Goal: Task Accomplishment & Management: Use online tool/utility

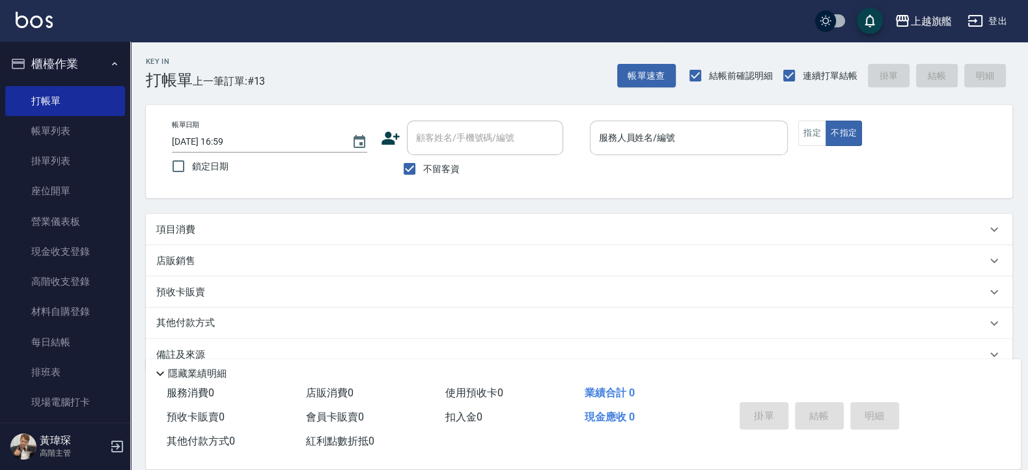
click at [698, 140] on input "服務人員姓名/編號" at bounding box center [689, 137] width 187 height 23
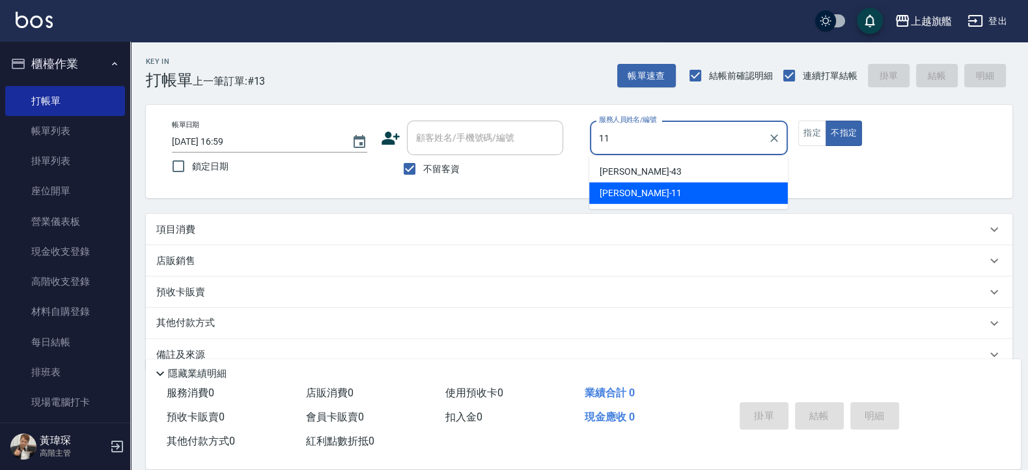
type input "[PERSON_NAME]-11"
type button "false"
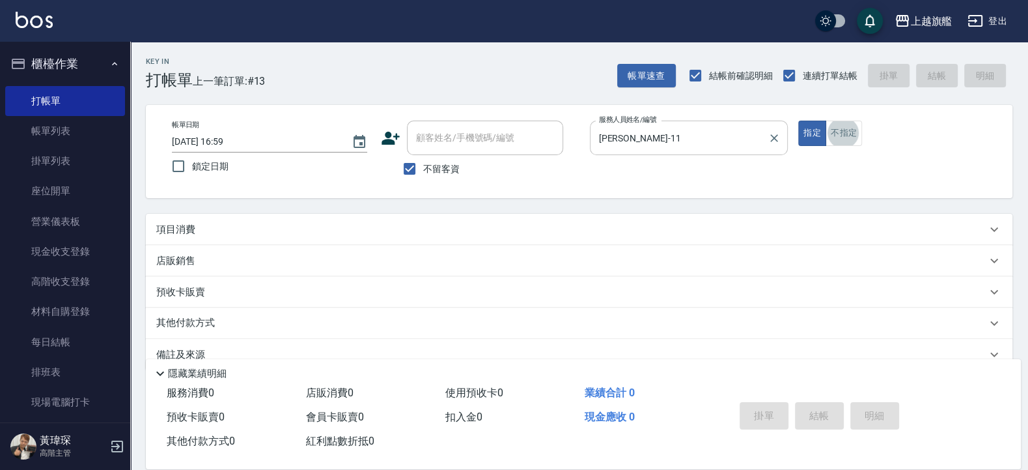
click at [826, 120] on button "不指定" at bounding box center [844, 132] width 36 height 25
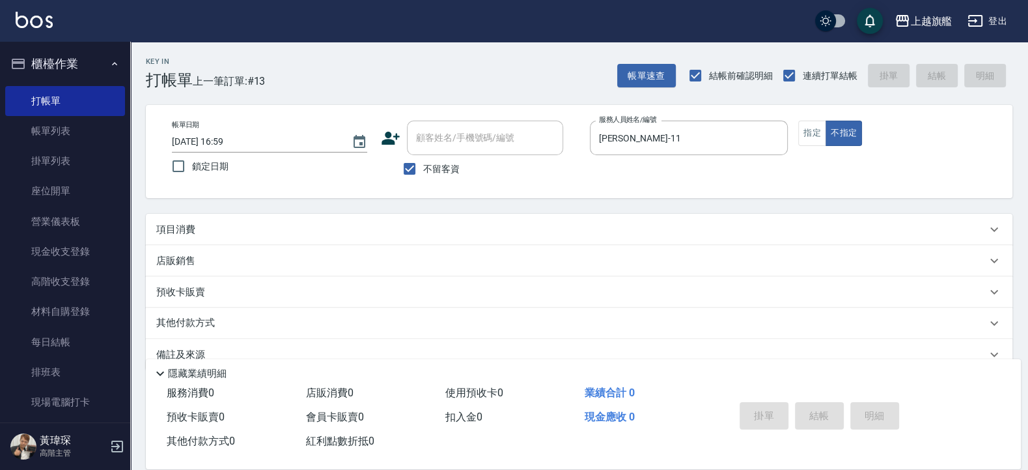
drag, startPoint x: 319, startPoint y: 243, endPoint x: 221, endPoint y: 243, distance: 97.7
click at [313, 243] on div "項目消費" at bounding box center [579, 229] width 867 height 31
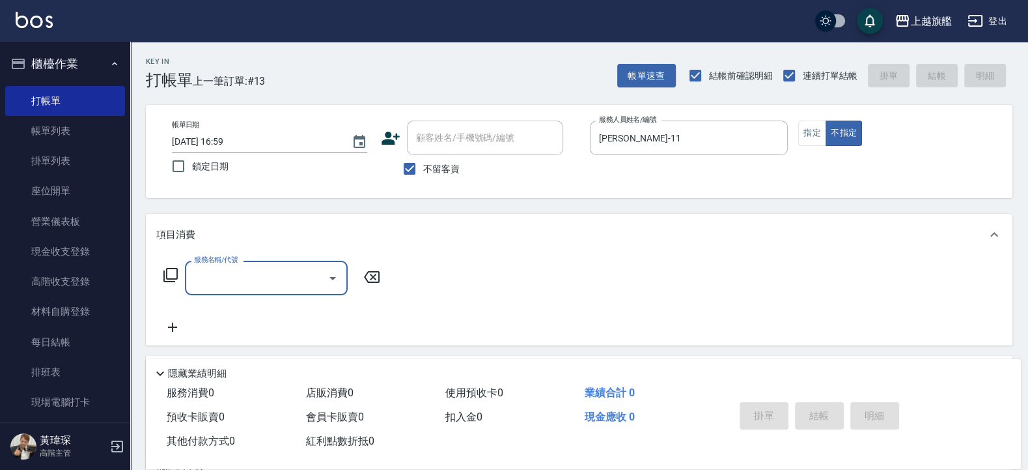
click at [277, 300] on div "服務名稱/代號 服務名稱/代號" at bounding box center [272, 298] width 232 height 74
click at [273, 287] on input "服務名稱/代號" at bounding box center [257, 277] width 132 height 23
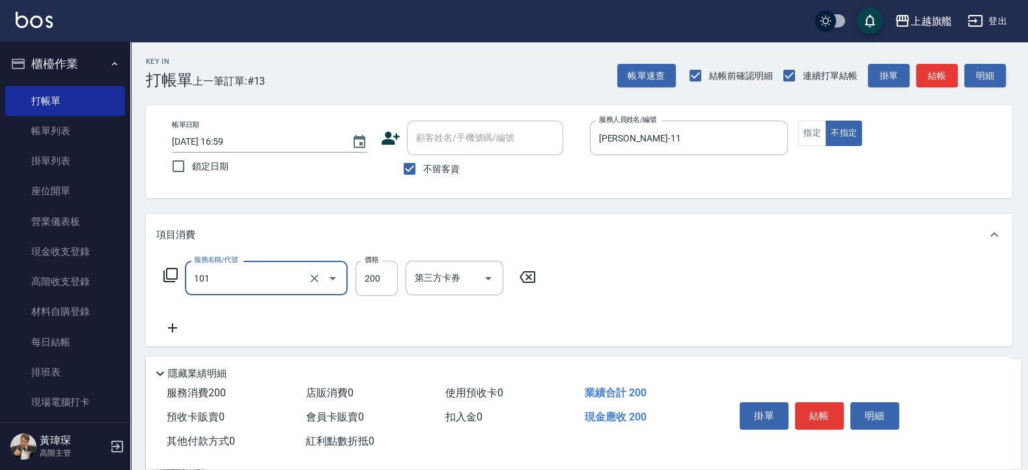
type input "一般洗(101)"
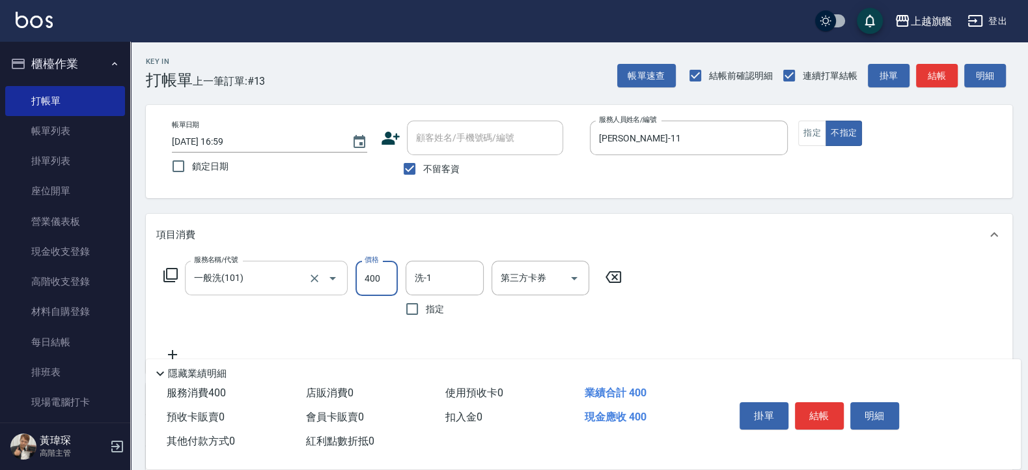
type input "400"
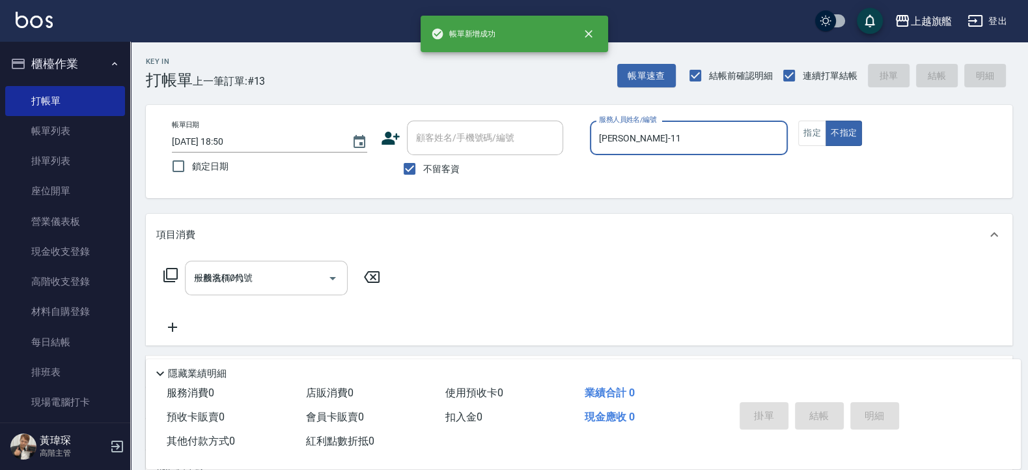
type input "2025/08/21 18:50"
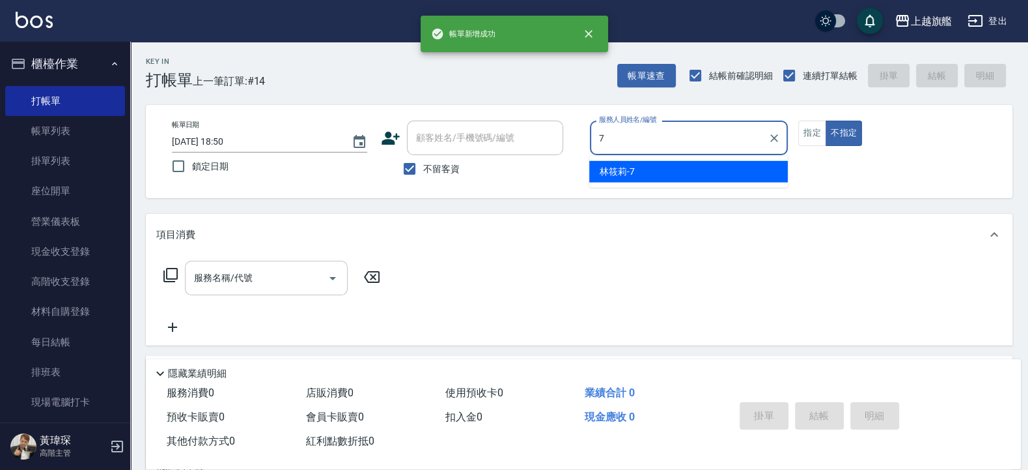
type input "林筱莉-7"
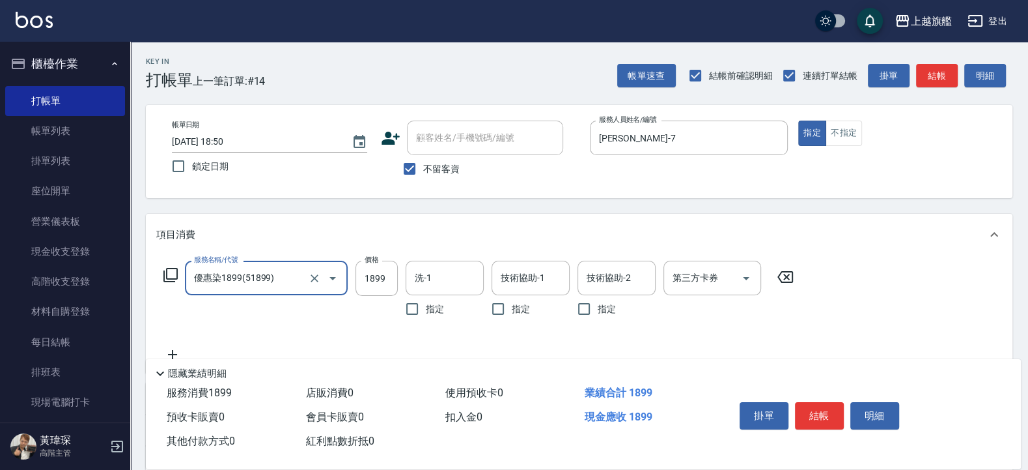
type input "優惠染1899(51899)"
type input "1980"
type input "劉羿君-30"
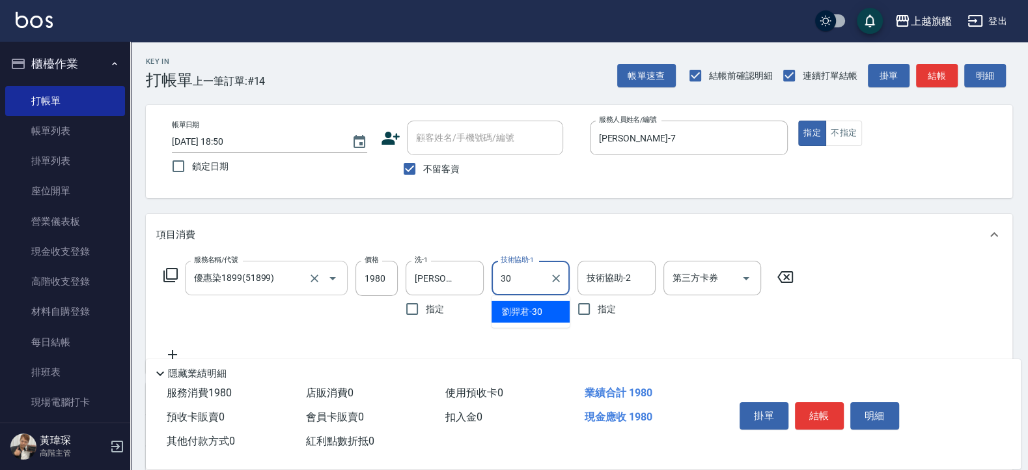
type input "劉羿君-30"
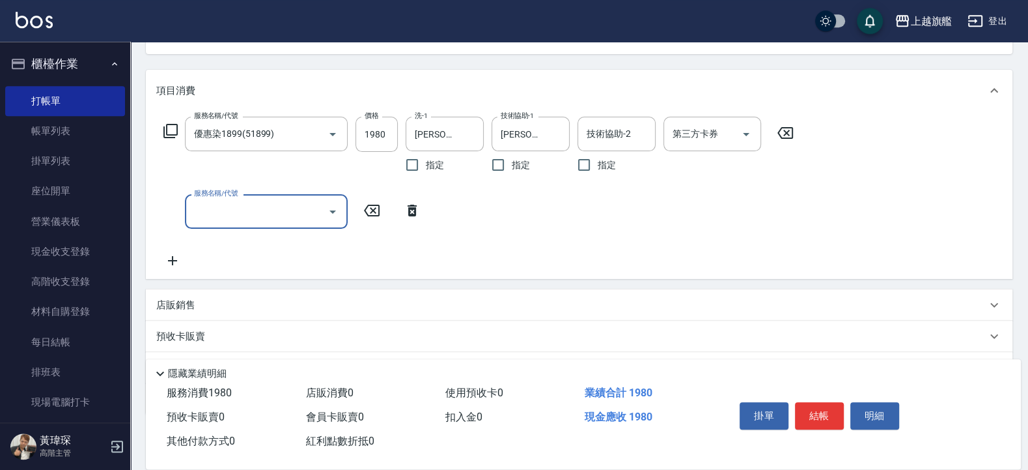
scroll to position [213, 0]
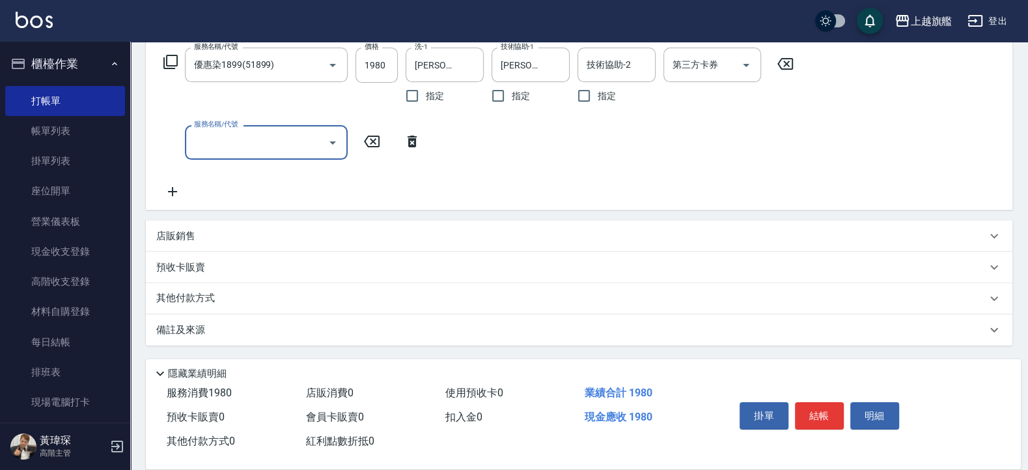
click at [243, 145] on input "服務名稱/代號" at bounding box center [257, 142] width 132 height 23
type input "柏"
type input "水漾護1000(406)"
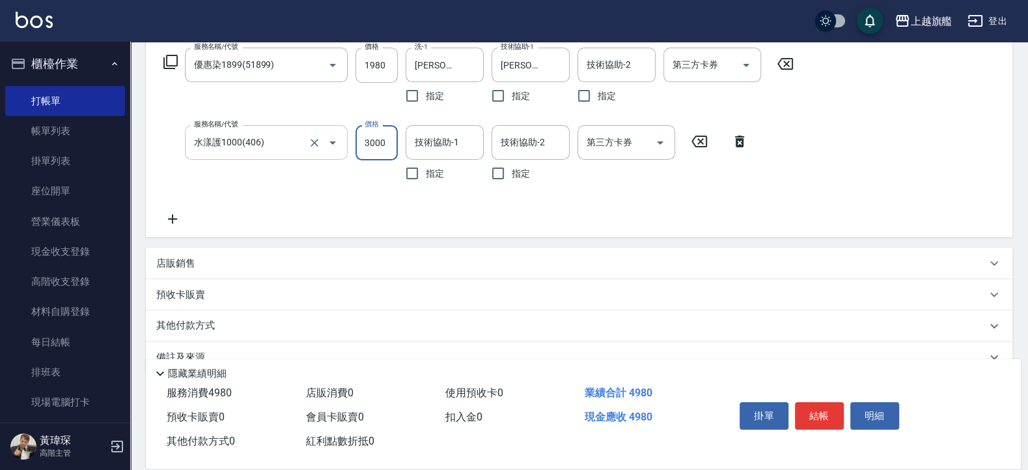
type input "3000"
type input "劉羿君-30"
click at [218, 270] on div "店販銷售" at bounding box center [579, 262] width 867 height 31
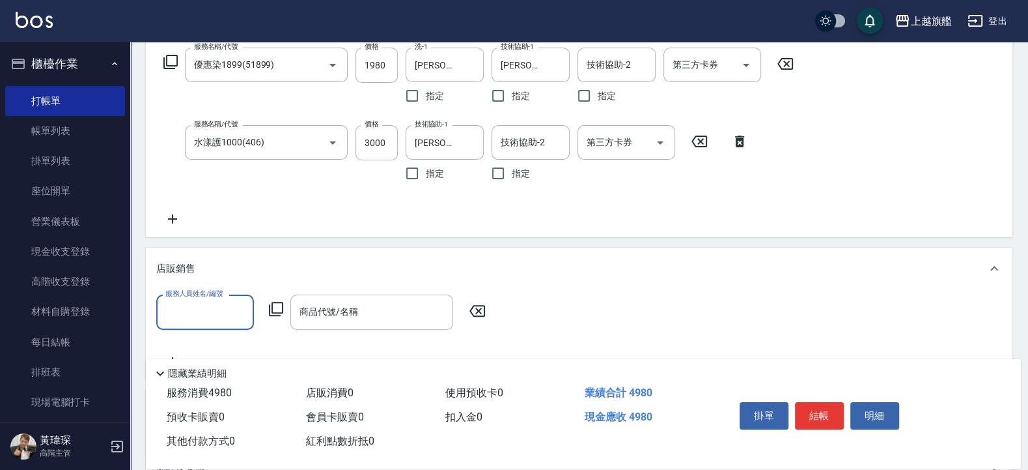
scroll to position [0, 0]
type input "劉羿君-30"
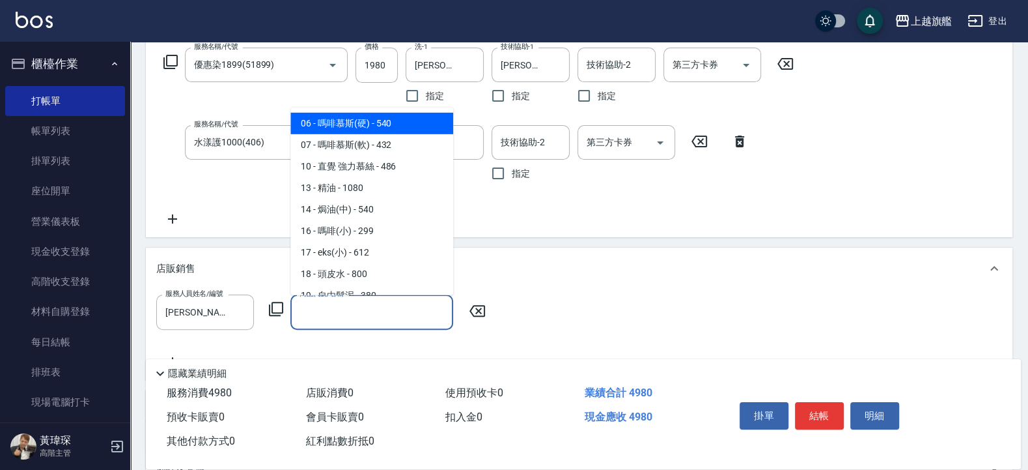
click at [336, 309] on input "商品代號/名稱" at bounding box center [371, 311] width 151 height 23
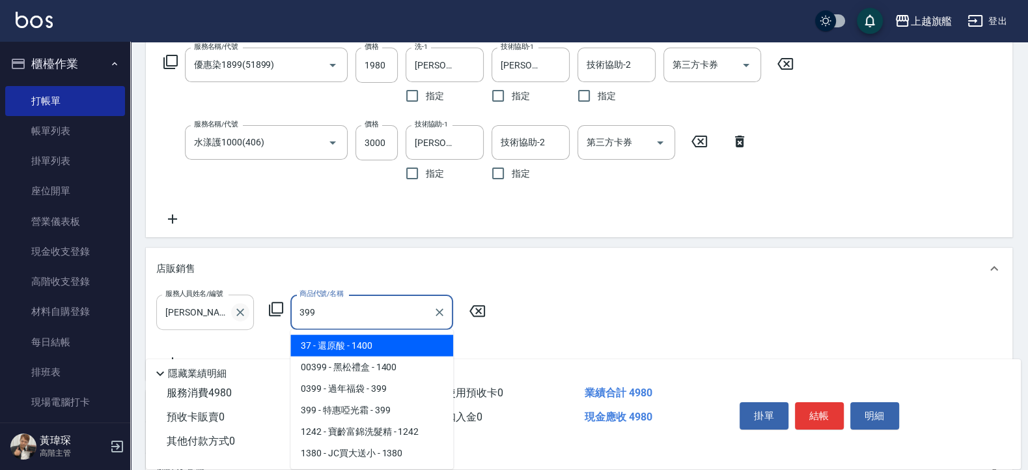
drag, startPoint x: 318, startPoint y: 322, endPoint x: 245, endPoint y: 318, distance: 73.7
click at [245, 318] on div "服務人員姓名/編號 劉羿君-30 服務人員姓名/編號 商品代號/名稱 399 商品代號/名稱" at bounding box center [324, 311] width 337 height 35
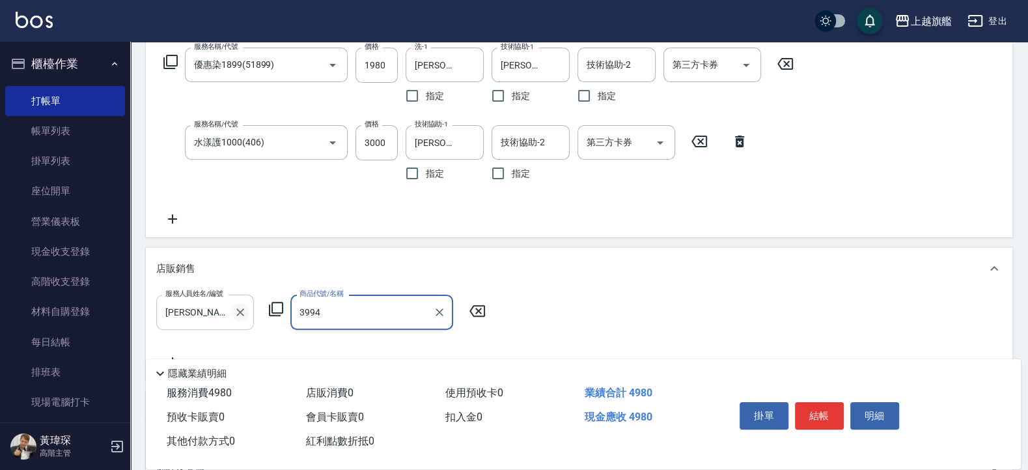
drag, startPoint x: 345, startPoint y: 317, endPoint x: 241, endPoint y: 307, distance: 104.7
click at [296, 310] on input "3994" at bounding box center [362, 311] width 132 height 23
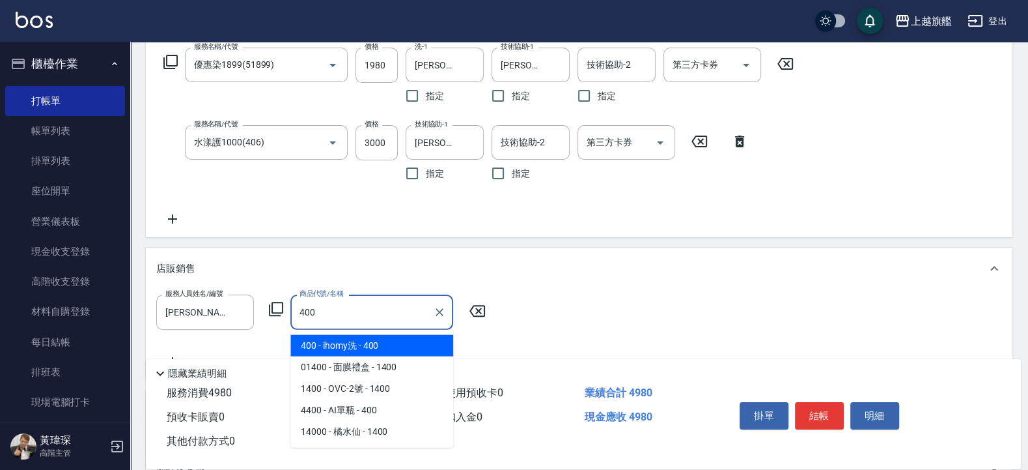
click at [387, 352] on span "400 - ihomy洗 - 400" at bounding box center [371, 345] width 163 height 21
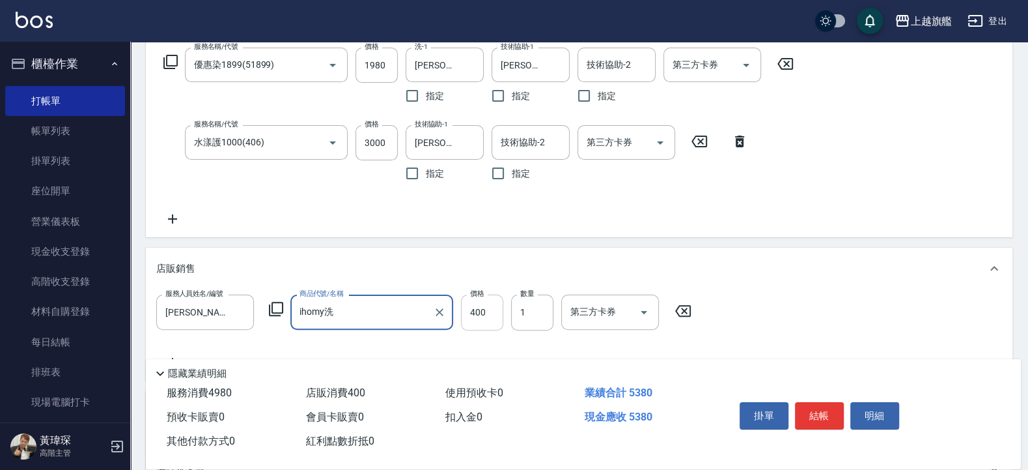
type input "ihomy洗"
click at [472, 318] on input "400" at bounding box center [482, 311] width 42 height 35
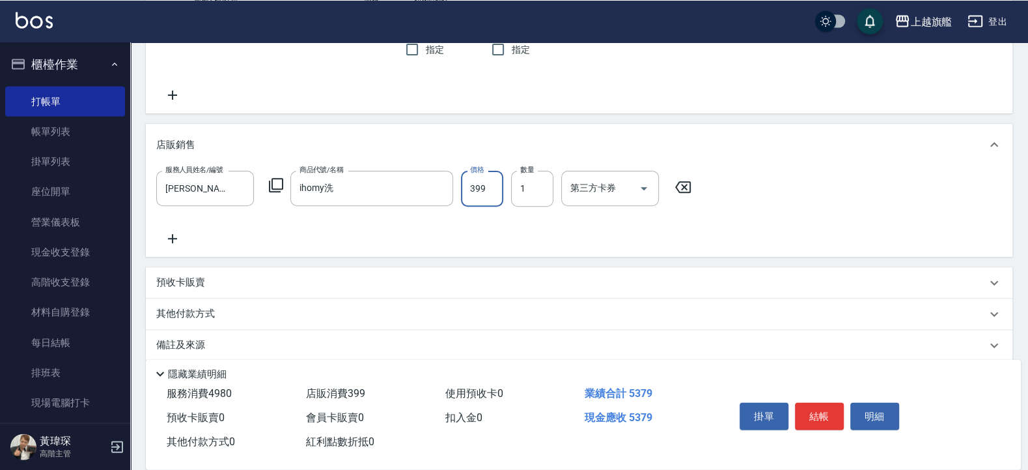
scroll to position [352, 0]
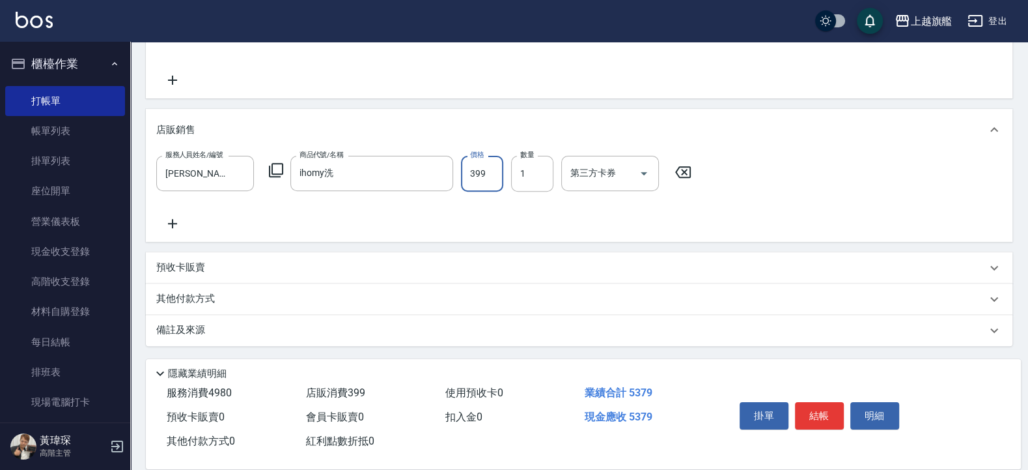
type input "399"
drag, startPoint x: 172, startPoint y: 231, endPoint x: 182, endPoint y: 229, distance: 10.0
click at [176, 232] on div "服務人員姓名/編號 劉羿君-30 服務人員姓名/編號 商品代號/名稱 ihomy洗 商品代號/名稱 價格 399 價格 數量 1 數量 第三方卡券 第三方卡券" at bounding box center [579, 195] width 867 height 91
click at [176, 225] on icon at bounding box center [172, 224] width 33 height 16
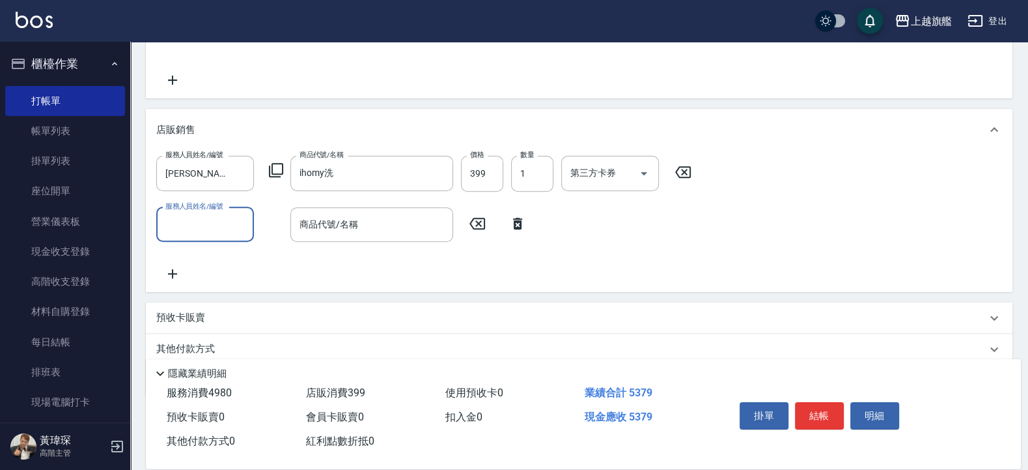
drag, startPoint x: 225, startPoint y: 238, endPoint x: 225, endPoint y: 227, distance: 10.4
click at [225, 235] on div "服務人員姓名/編號" at bounding box center [205, 224] width 98 height 35
type input "劉羿君-30"
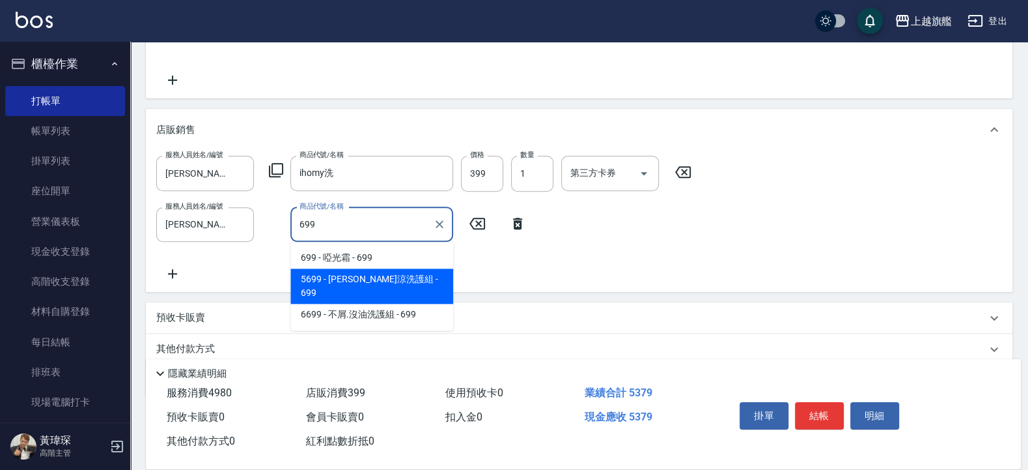
click at [361, 277] on span "5699 - 水水沁涼洗護組 - 699" at bounding box center [371, 285] width 163 height 35
type input "水水沁涼洗護組"
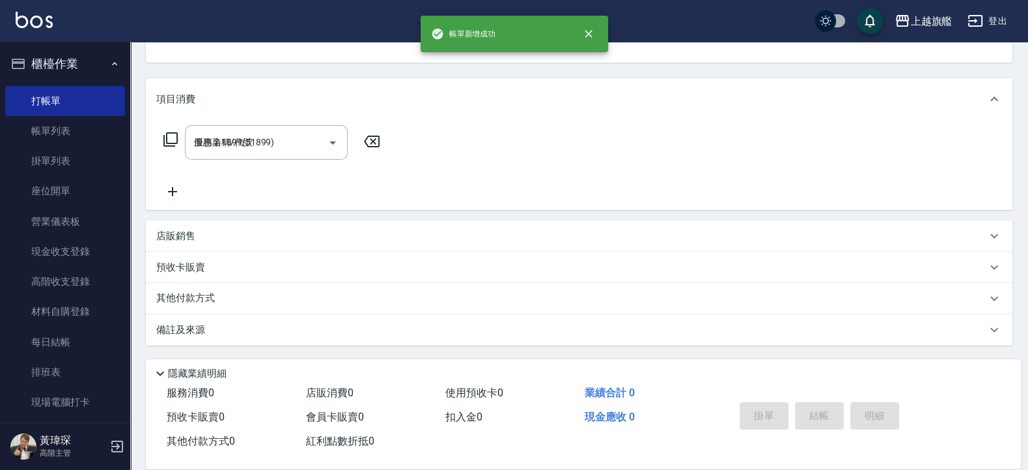
type input "2025/08/21 18:52"
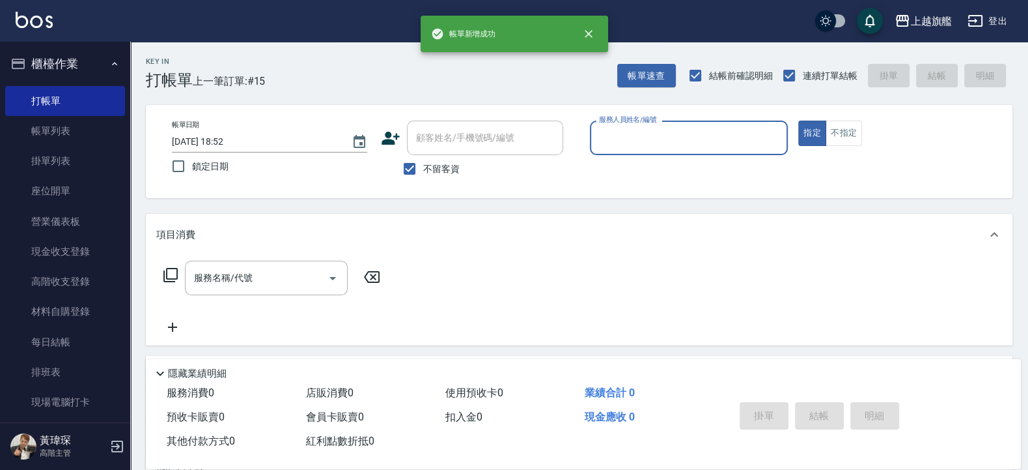
drag, startPoint x: 701, startPoint y: 123, endPoint x: 702, endPoint y: 134, distance: 11.1
click at [700, 123] on div "服務人員姓名/編號" at bounding box center [689, 137] width 199 height 35
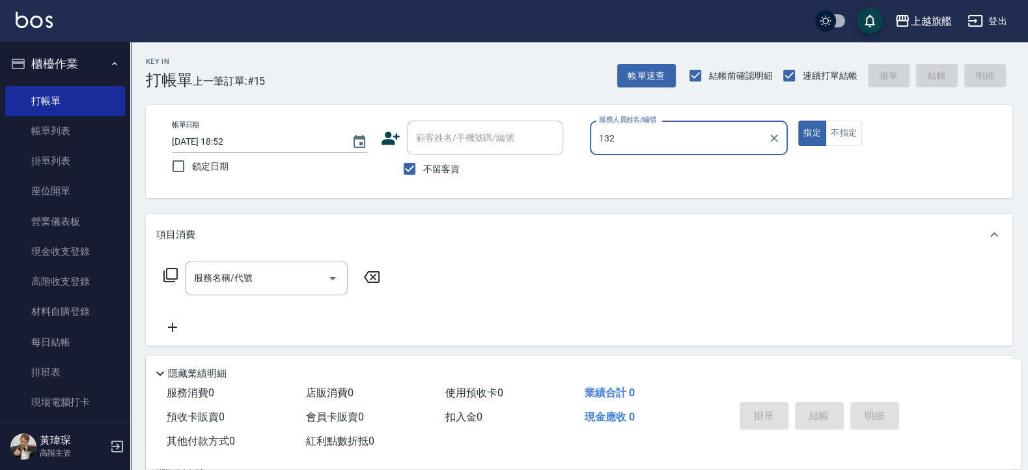
drag, startPoint x: 609, startPoint y: 141, endPoint x: 481, endPoint y: 147, distance: 127.8
click at [596, 147] on input "132" at bounding box center [679, 137] width 167 height 23
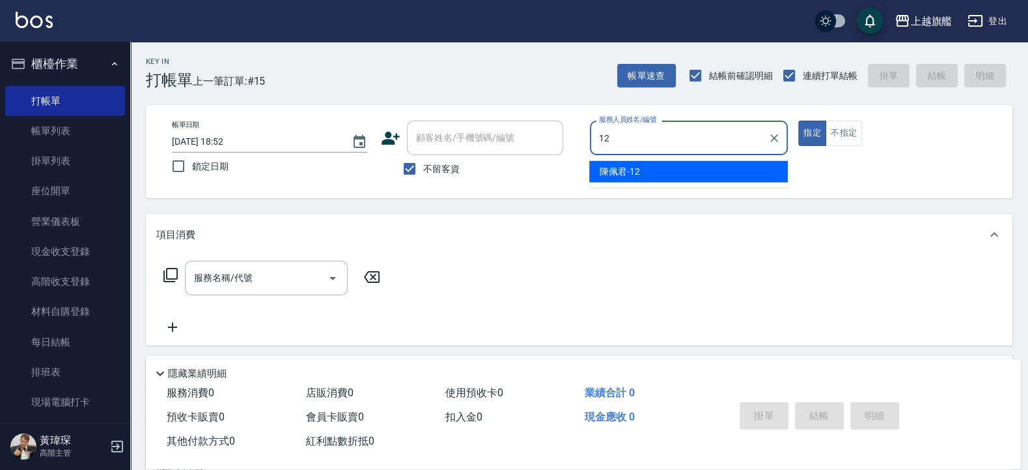
type input "陳佩君-12"
type button "true"
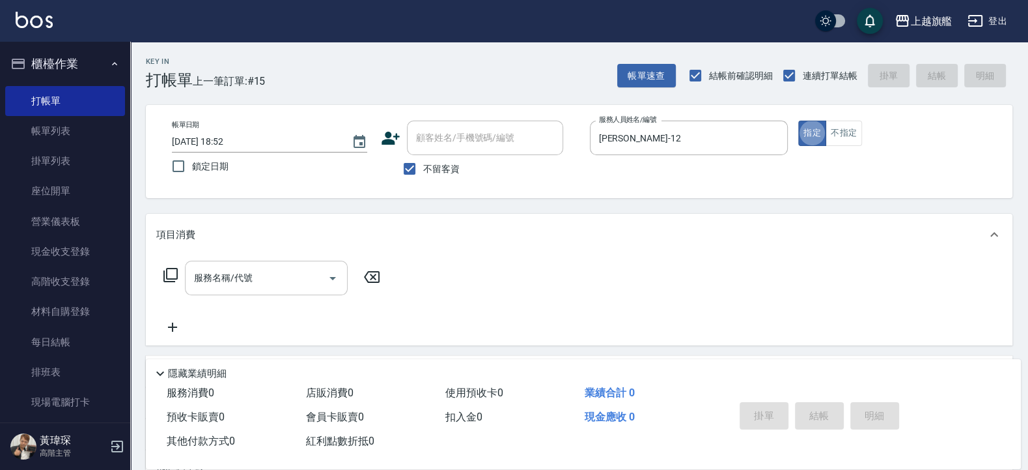
click at [270, 286] on input "服務名稱/代號" at bounding box center [257, 277] width 132 height 23
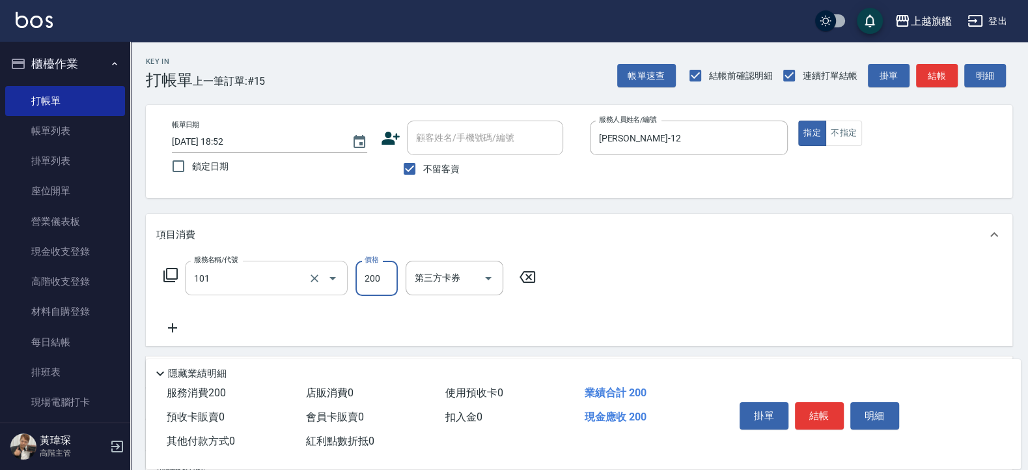
type input "一般洗(101)"
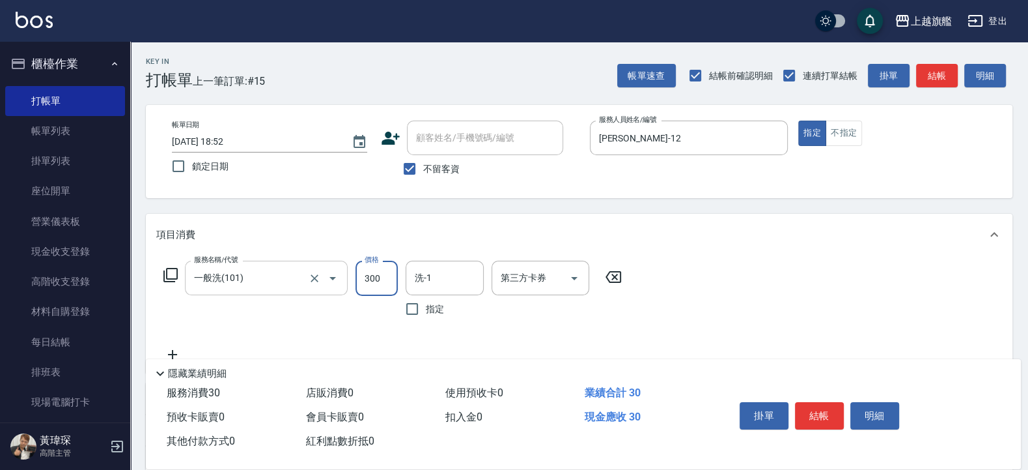
type input "300"
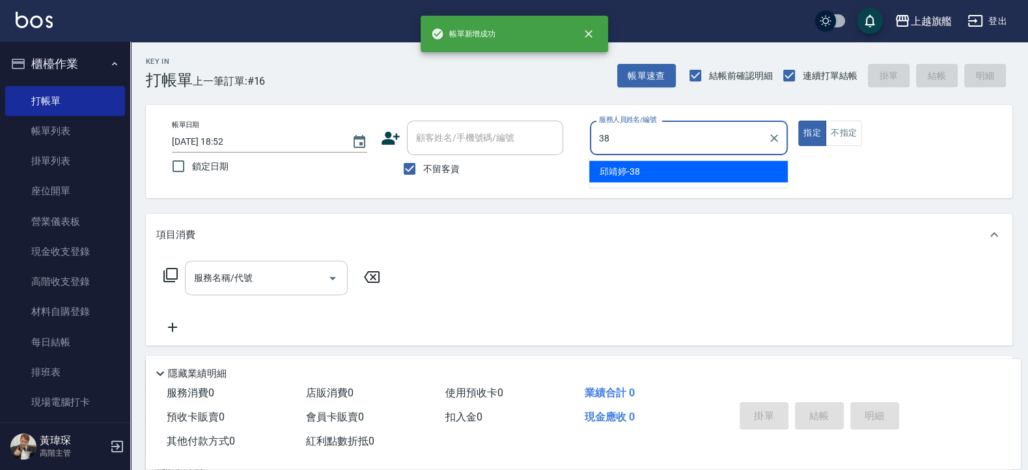
type input "邱靖婷-38"
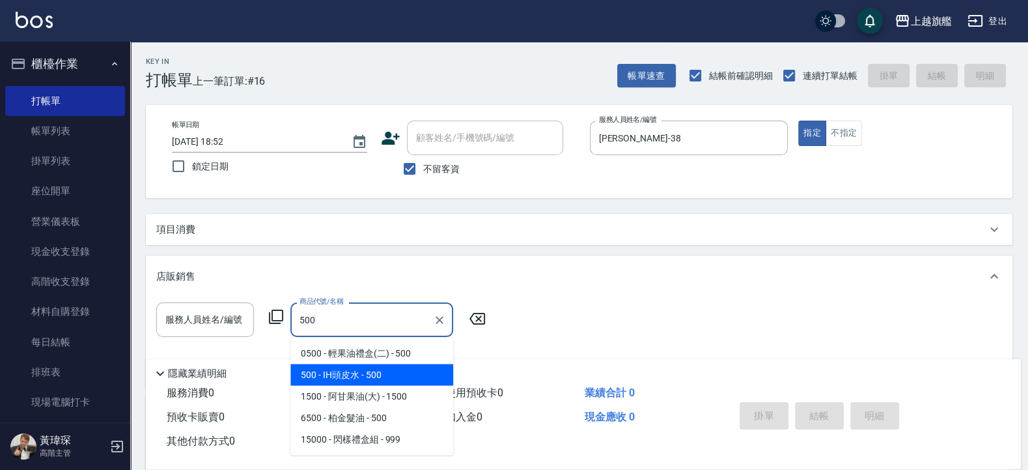
type input "IH頭皮水"
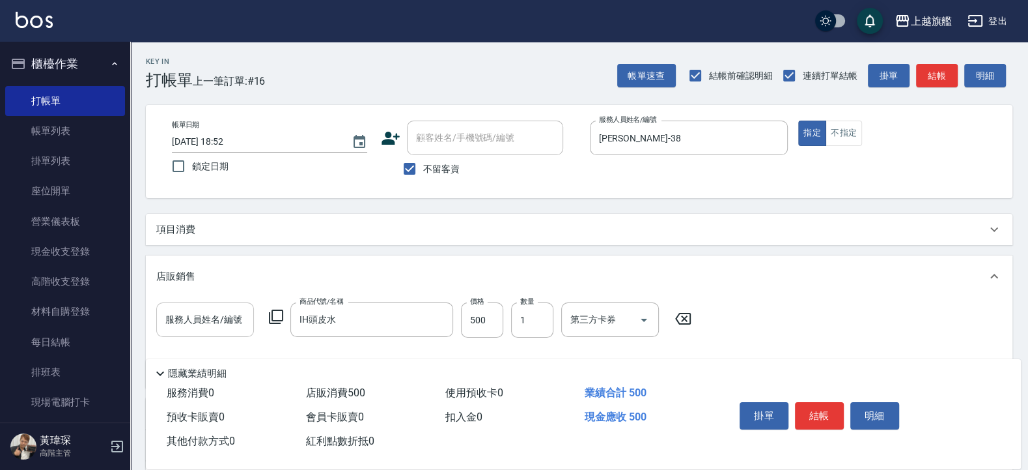
drag, startPoint x: 193, startPoint y: 341, endPoint x: 186, endPoint y: 324, distance: 18.4
click at [193, 341] on div "服務人員姓名/編號 服務人員姓名/編號 商品代號/名稱 IH頭皮水 商品代號/名稱 價格 500 價格 數量 1 數量 第三方卡券 第三方卡券" at bounding box center [579, 339] width 846 height 75
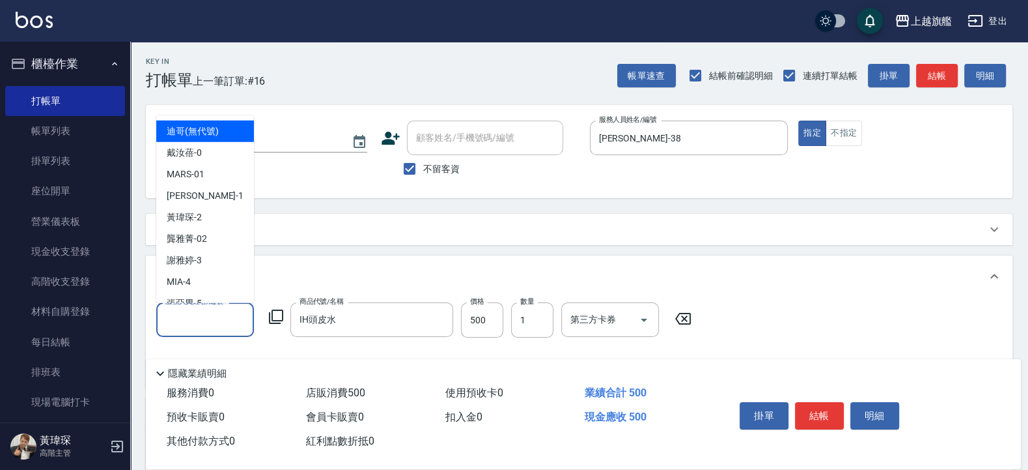
click at [186, 323] on input "服務人員姓名/編號" at bounding box center [205, 319] width 86 height 23
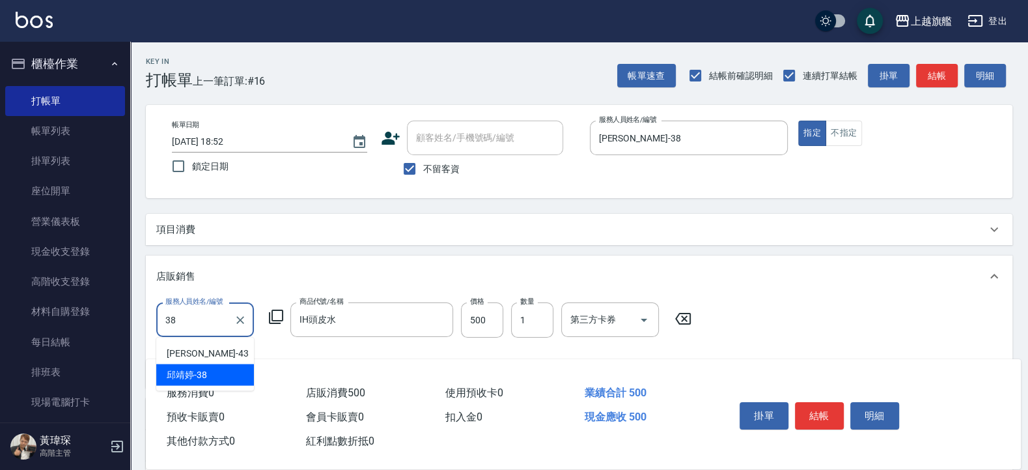
type input "邱靖婷-38"
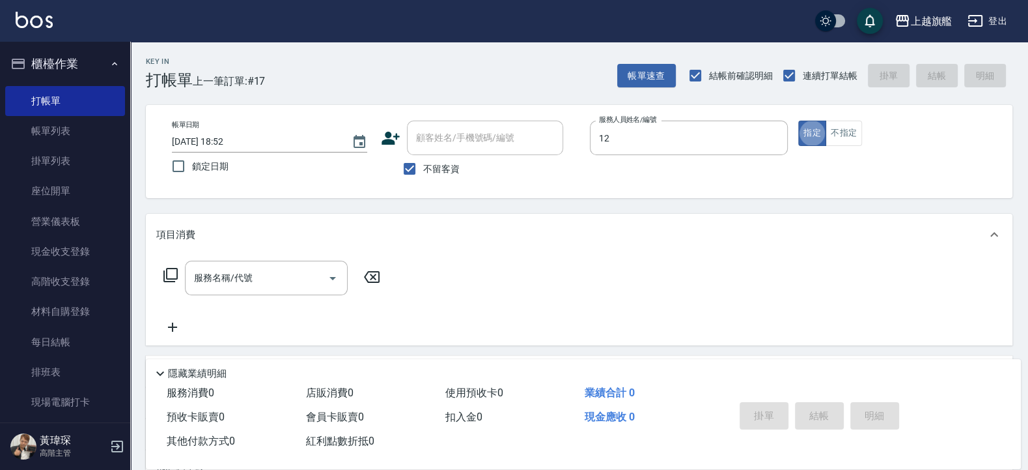
type input "陳佩君-12"
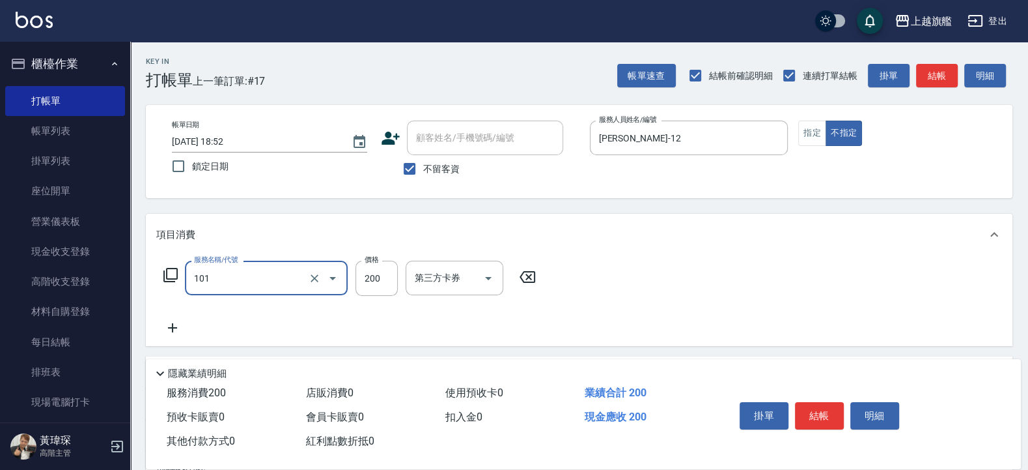
type input "一般洗(101)"
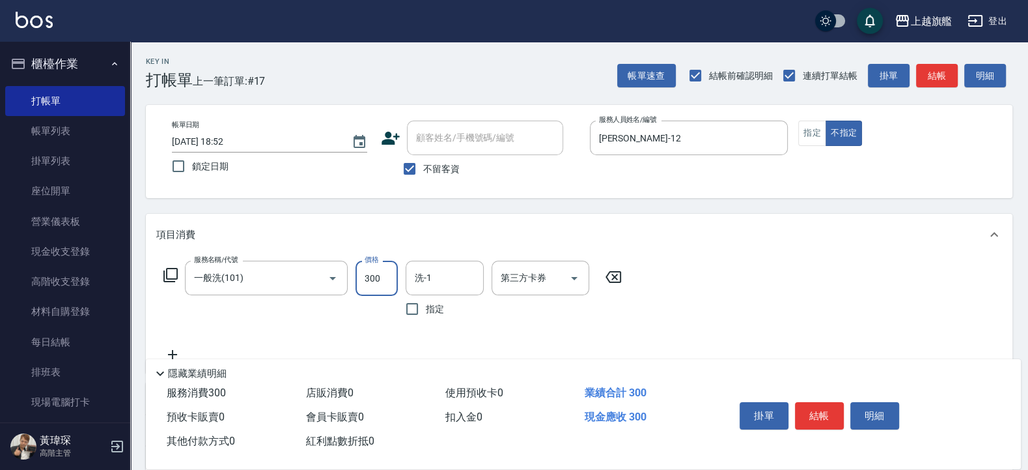
type input "300"
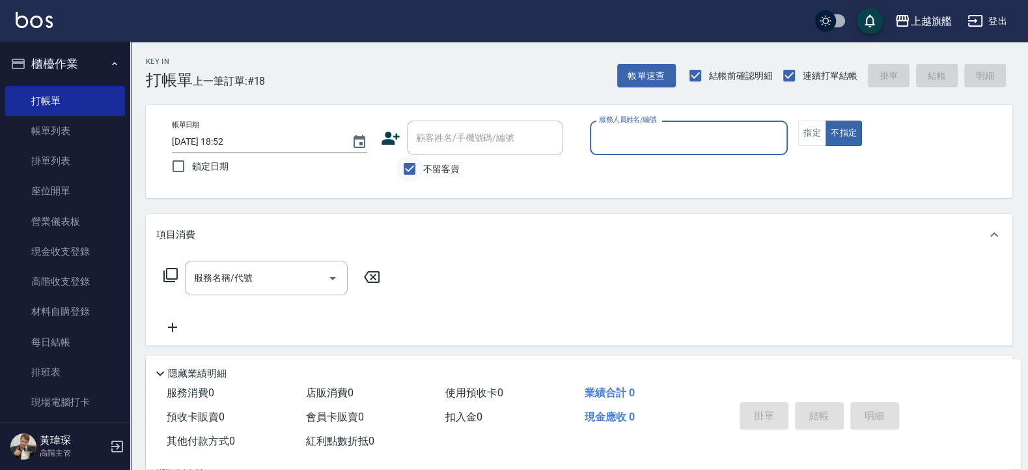
click at [397, 160] on input "不留客資" at bounding box center [409, 168] width 27 height 27
checkbox input "false"
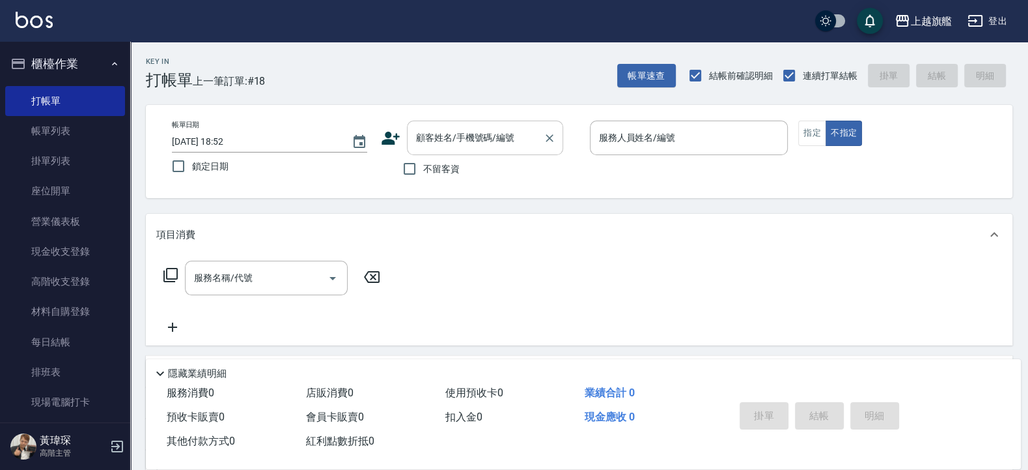
drag, startPoint x: 432, startPoint y: 134, endPoint x: 439, endPoint y: 148, distance: 15.7
click at [437, 143] on input "顧客姓名/手機號碼/編號" at bounding box center [475, 137] width 125 height 23
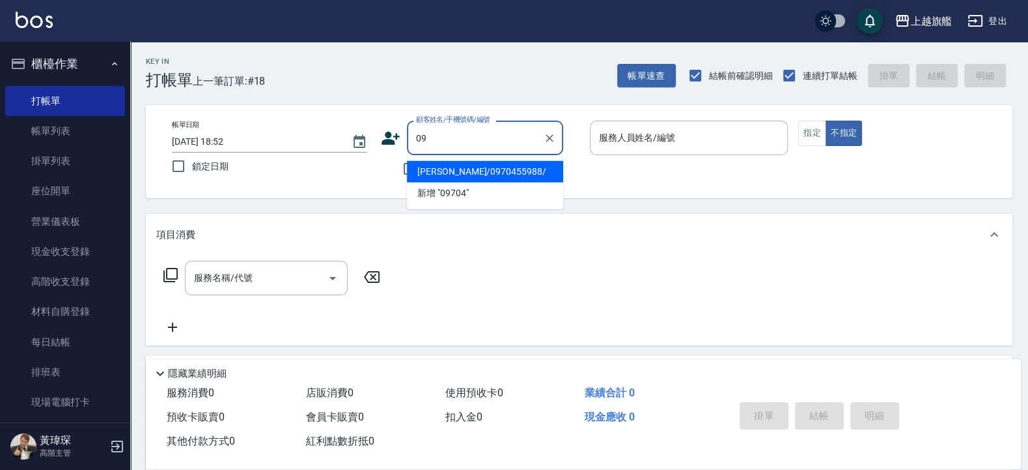
type input "0"
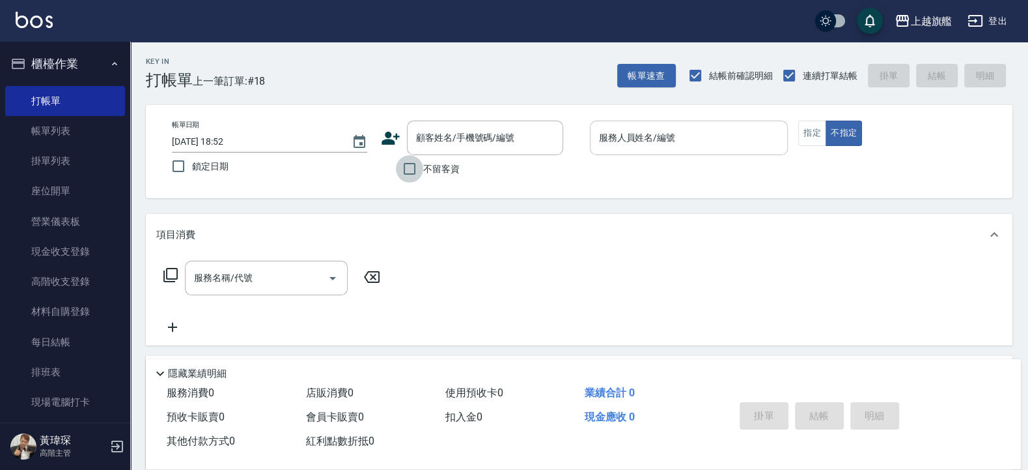
click at [668, 131] on input "服務人員姓名/編號" at bounding box center [689, 137] width 187 height 23
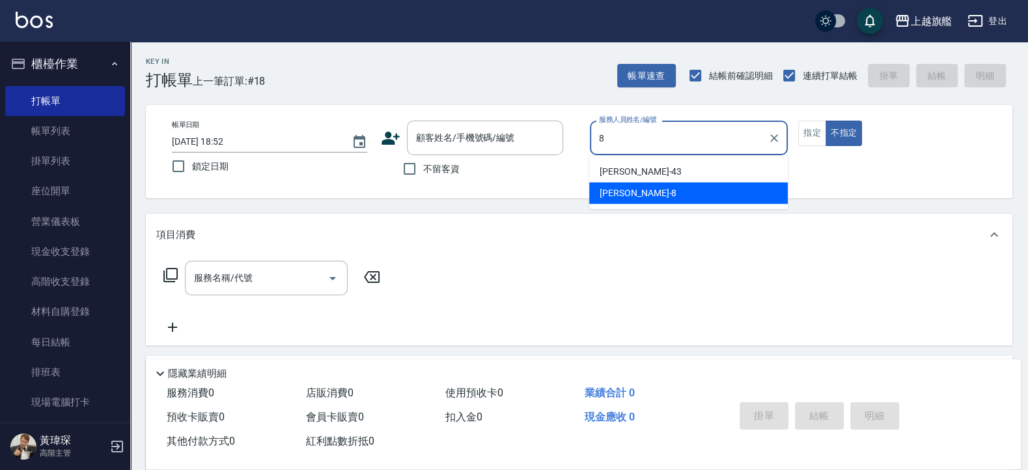
type input "周秀娟-8"
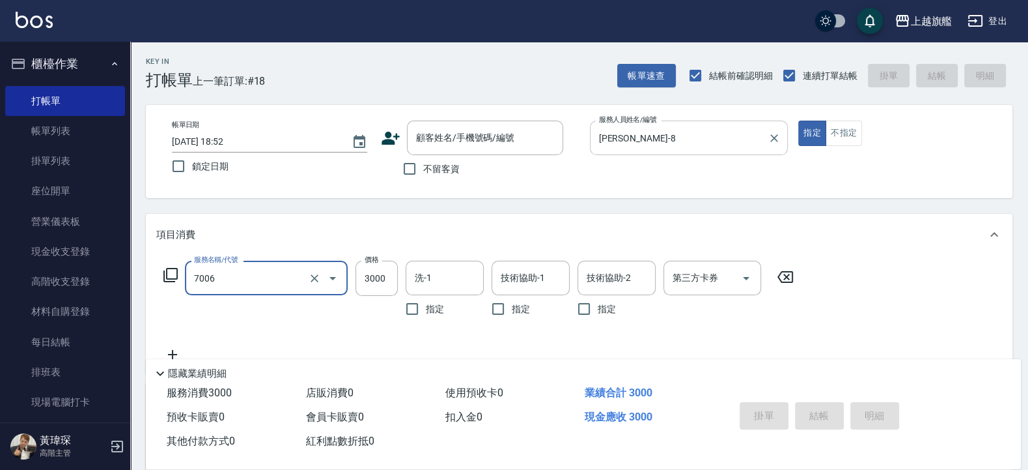
type input "重整(7006)"
type input "0"
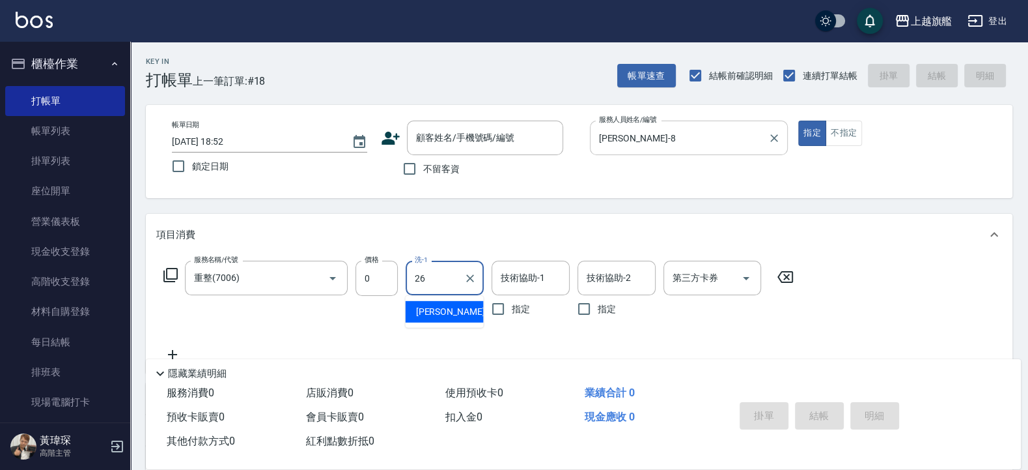
type input "陳祈聿-26"
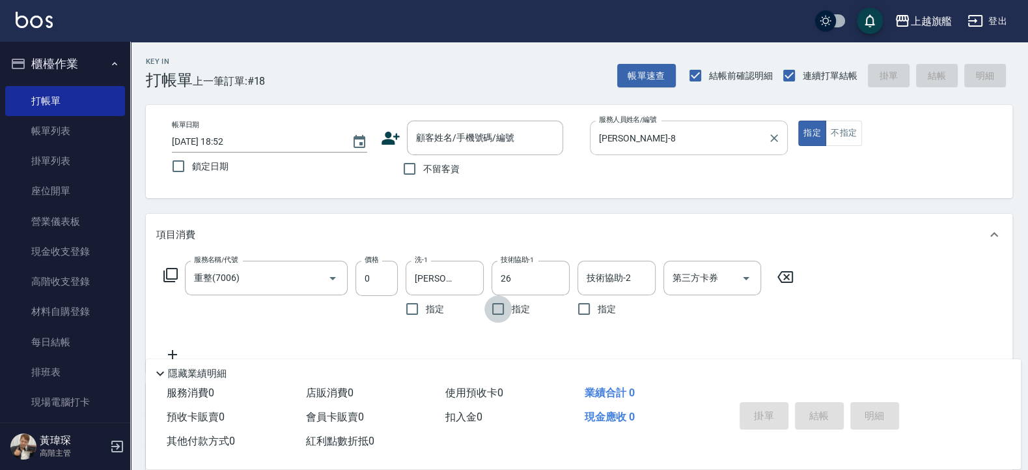
type input "陳祈聿-26"
click at [475, 279] on icon "Clear" at bounding box center [470, 278] width 13 height 13
click at [980, 299] on div "服務名稱/代號 重整(7006) 服務名稱/代號 價格 0 價格 洗-1 洗-1 指定 技術協助-1 陳祈聿-26 技術協助-1 指定 技術協助-2 技術協助…" at bounding box center [579, 313] width 867 height 117
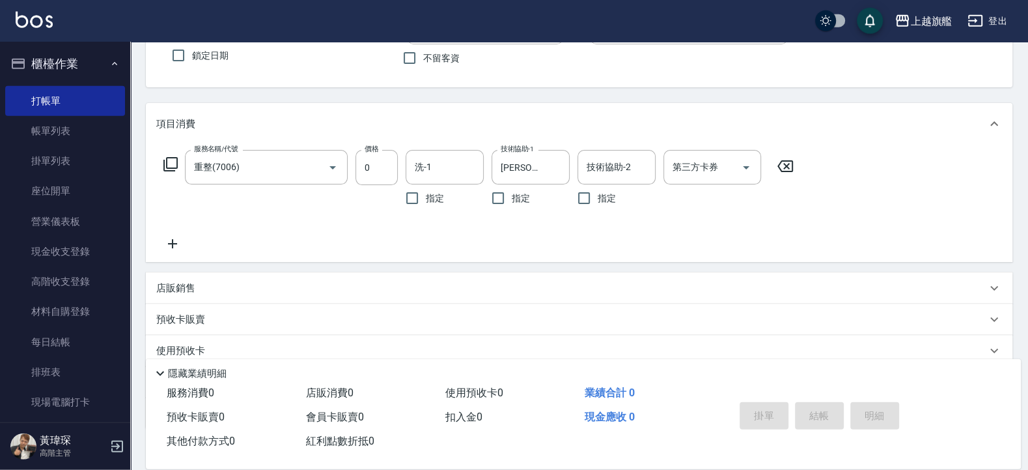
scroll to position [193, 0]
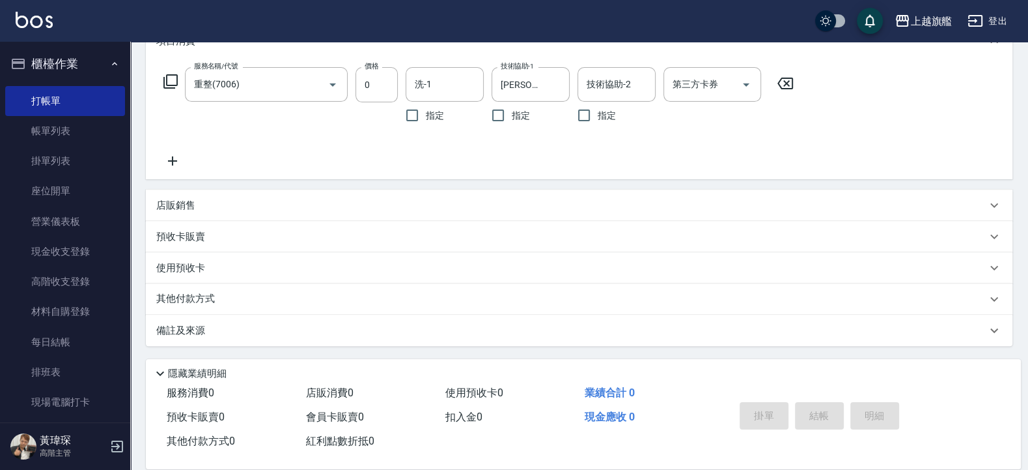
click at [165, 163] on icon at bounding box center [172, 161] width 33 height 16
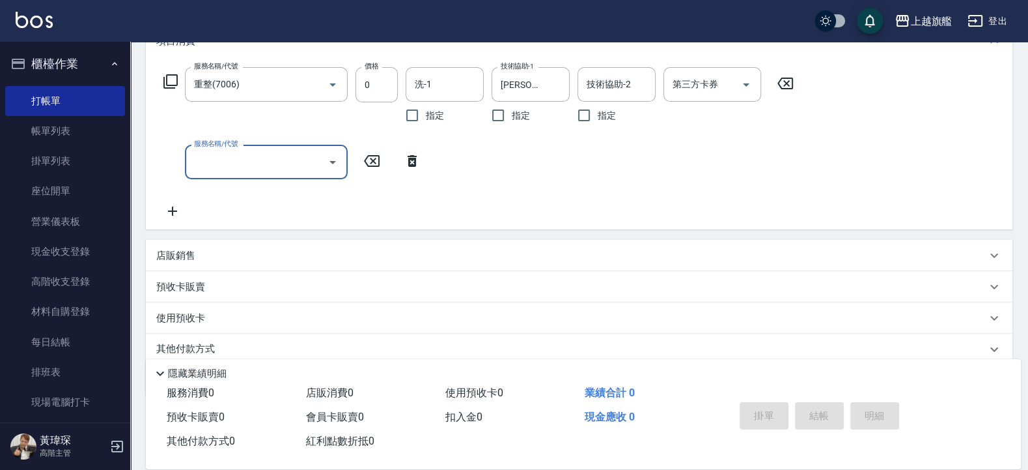
click at [167, 217] on icon at bounding box center [172, 211] width 33 height 16
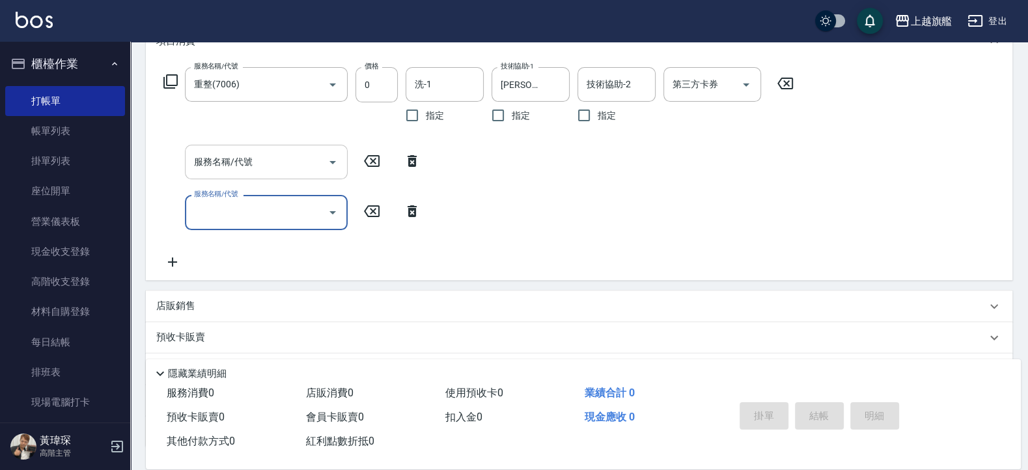
drag, startPoint x: 209, startPoint y: 182, endPoint x: 222, endPoint y: 171, distance: 17.1
click at [214, 182] on div "服務名稱/代號 重整(7006) 服務名稱/代號 價格 0 價格 洗-1 洗-1 指定 技術協助-1 陳祈聿-26 技術協助-1 指定 技術協助-2 技術協助…" at bounding box center [478, 168] width 645 height 202
click at [222, 166] on input "服務名稱/代號" at bounding box center [257, 161] width 132 height 23
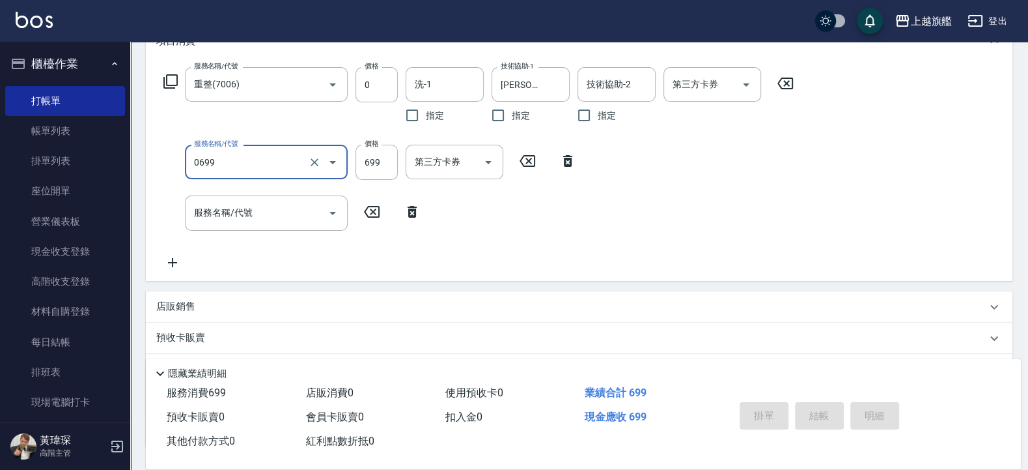
type input "精油SPA(0699)"
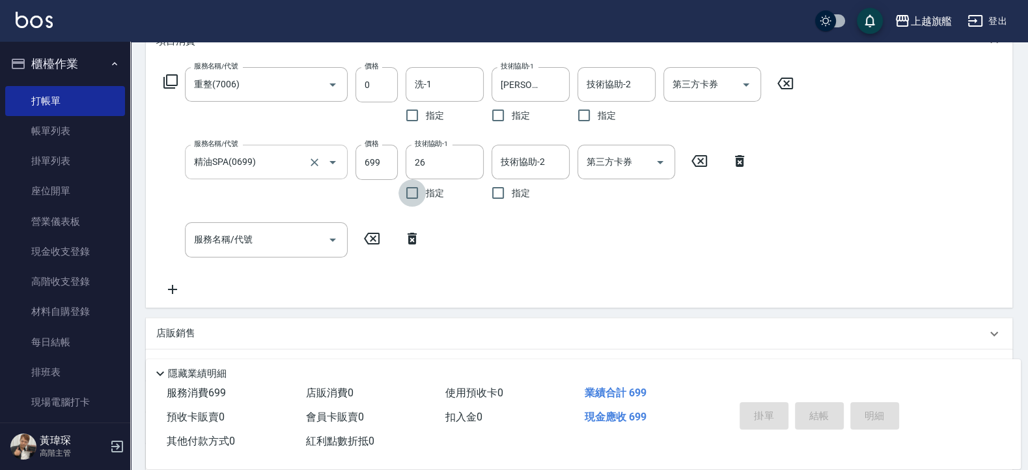
type input "陳祈聿-26"
click at [179, 244] on div "服務名稱/代號 服務名稱/代號" at bounding box center [292, 239] width 272 height 35
click at [188, 244] on div "服務名稱/代號 服務名稱/代號" at bounding box center [292, 239] width 272 height 35
drag, startPoint x: 240, startPoint y: 249, endPoint x: 247, endPoint y: 247, distance: 7.6
click at [242, 248] on input "服務名稱/代號" at bounding box center [257, 239] width 132 height 23
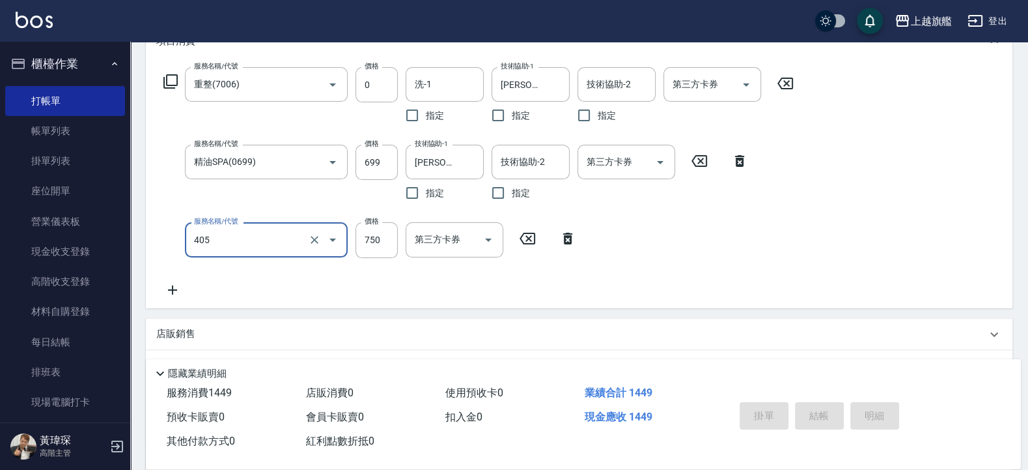
type input "洋甘菊750(405)"
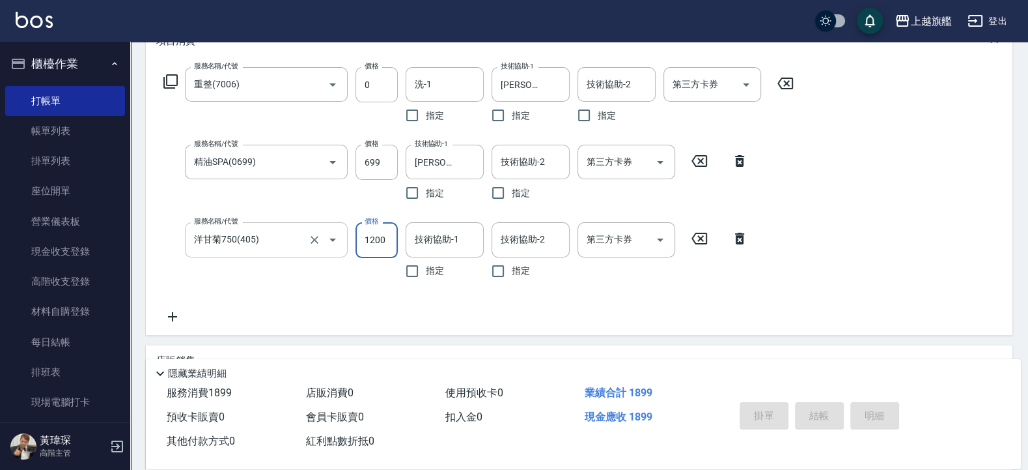
type input "1200"
type input "陳祈聿-26"
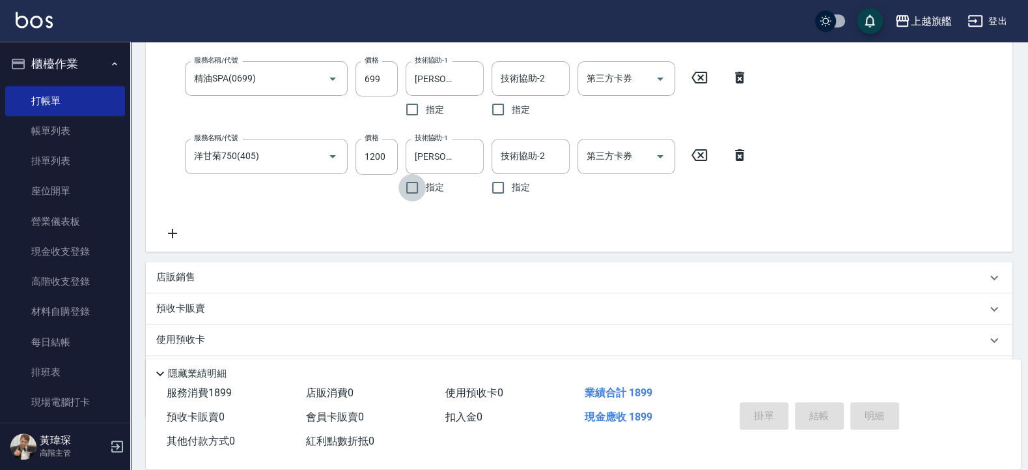
scroll to position [313, 0]
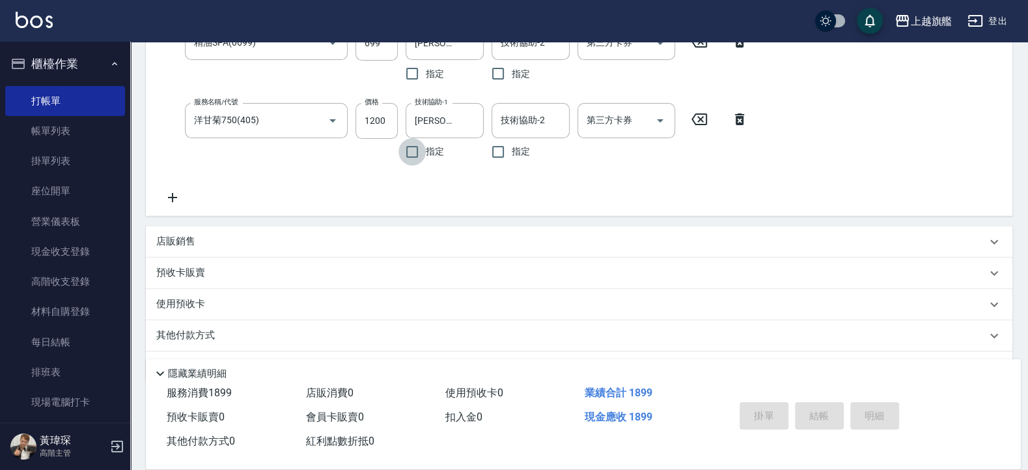
click at [341, 231] on div "店販銷售" at bounding box center [579, 241] width 867 height 31
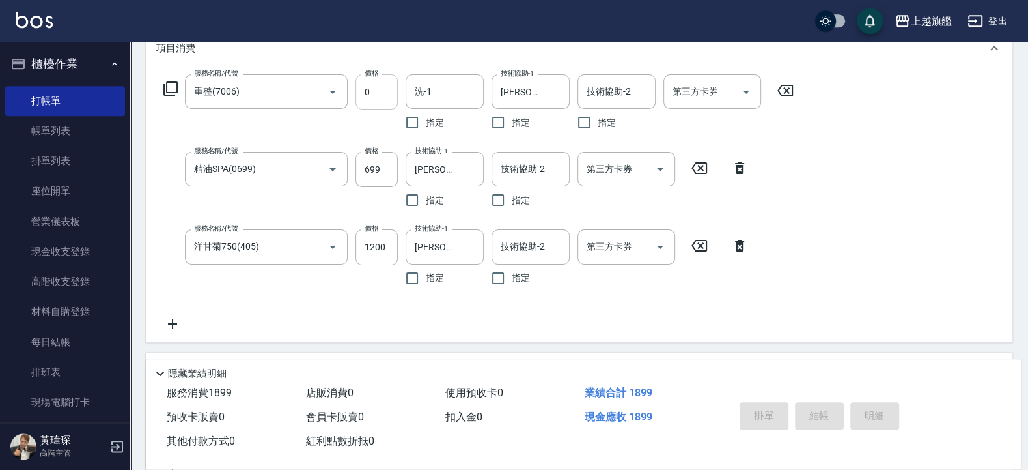
scroll to position [0, 0]
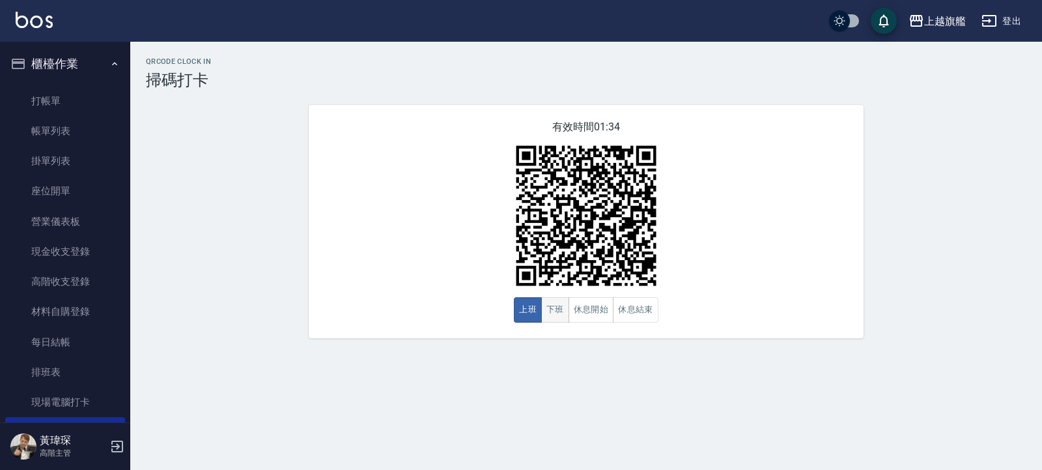
click at [559, 315] on button "下班" at bounding box center [555, 309] width 28 height 25
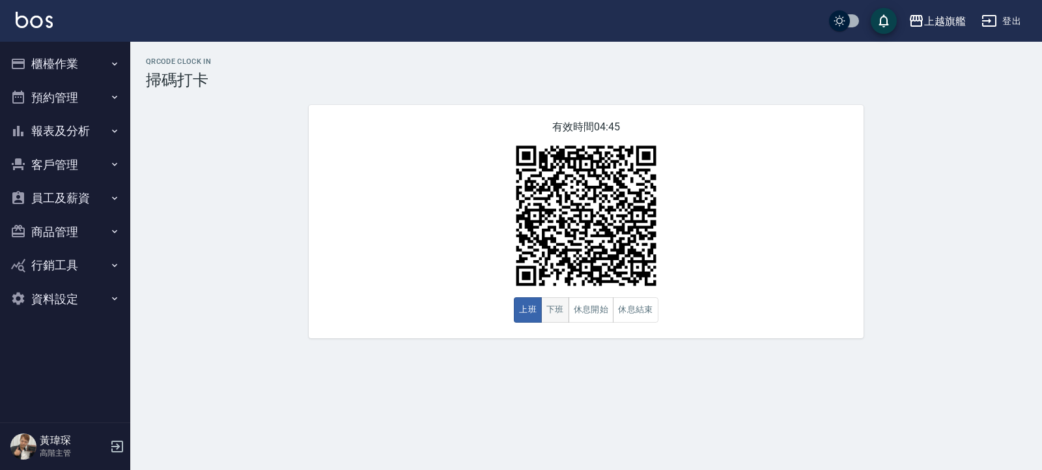
click at [556, 309] on button "下班" at bounding box center [555, 309] width 28 height 25
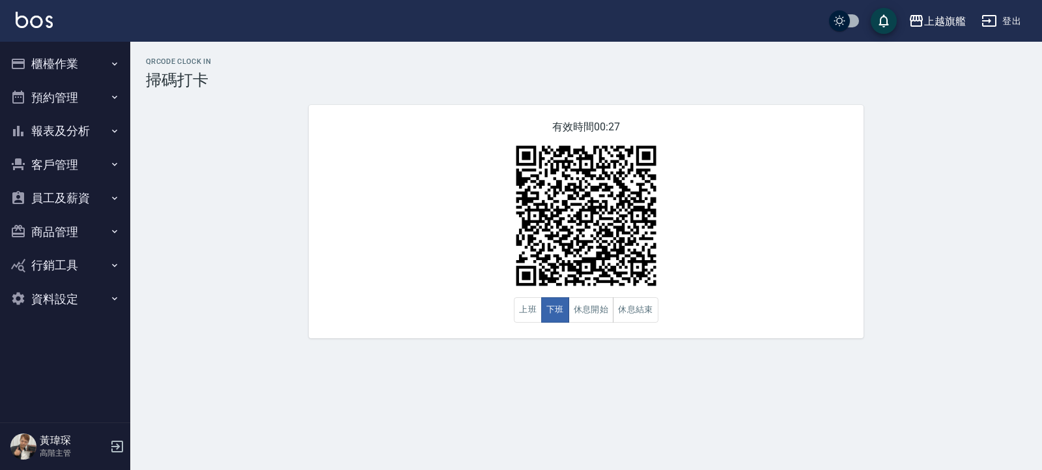
drag, startPoint x: 0, startPoint y: 179, endPoint x: 2, endPoint y: 188, distance: 8.7
drag, startPoint x: 456, startPoint y: 119, endPoint x: 1018, endPoint y: 97, distance: 562.5
